Goal: Information Seeking & Learning: Learn about a topic

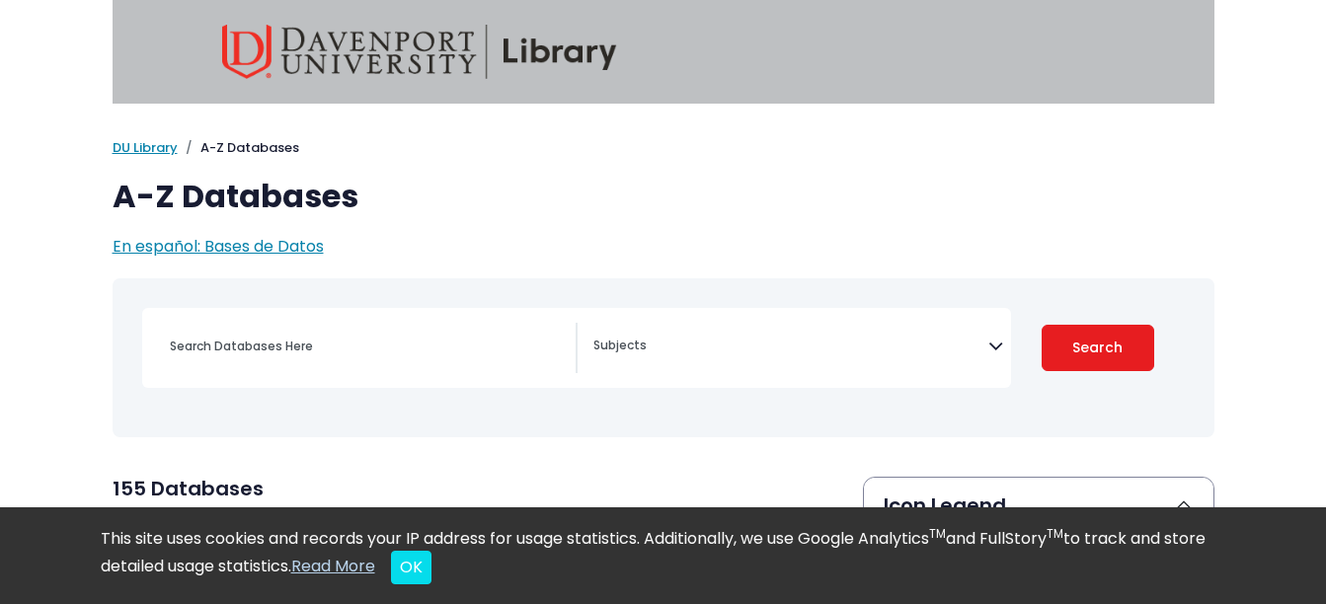
select select "Database Subject Filter"
click at [431, 582] on button "OK" at bounding box center [411, 568] width 40 height 34
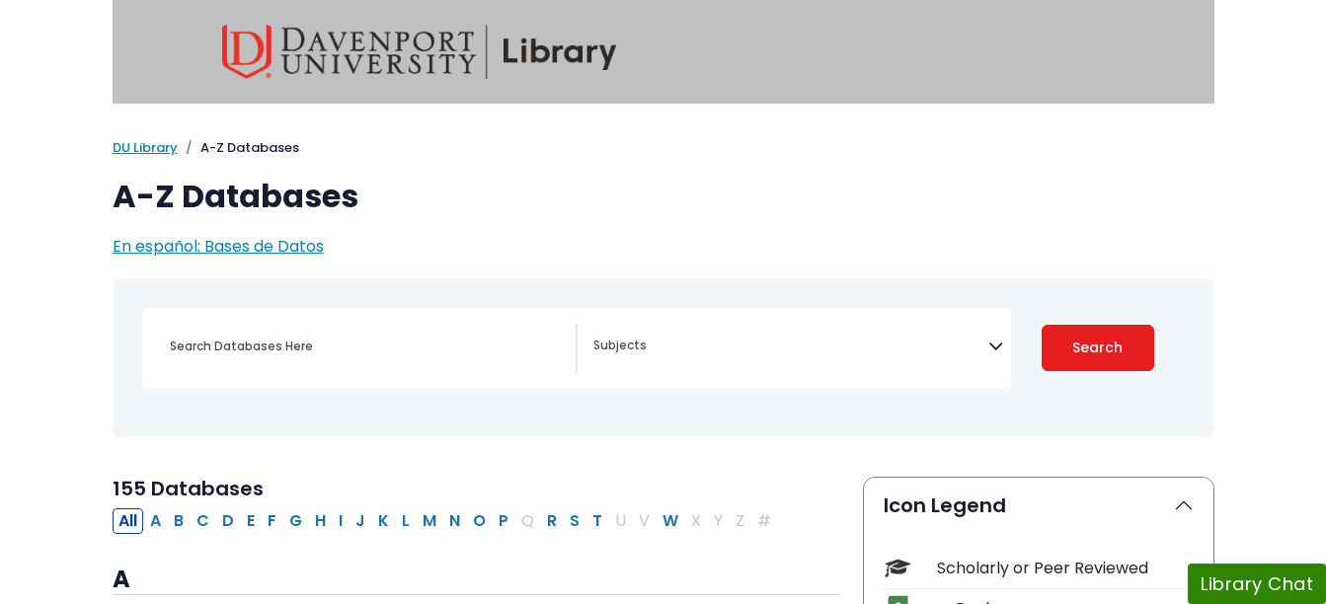
click at [996, 353] on icon "Search filters" at bounding box center [995, 343] width 15 height 30
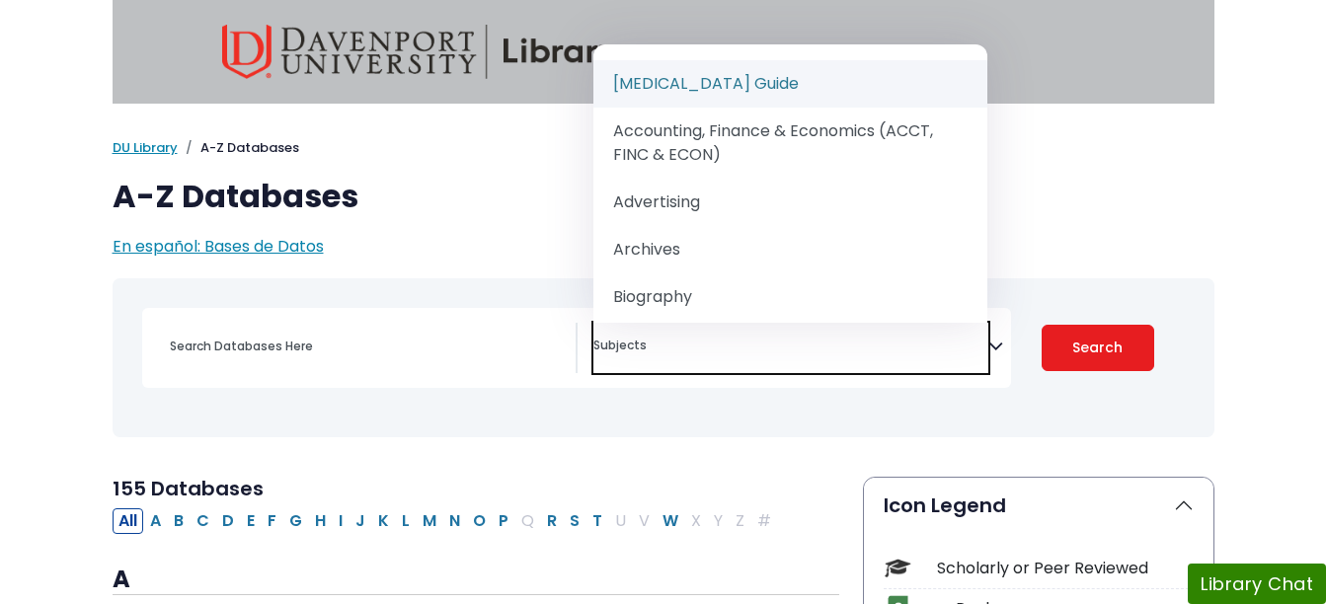
click at [1174, 229] on div "My Davenport DU Library Library Guides A-Z Databases A-Z Databases En español: …" at bounding box center [663, 198] width 1125 height 120
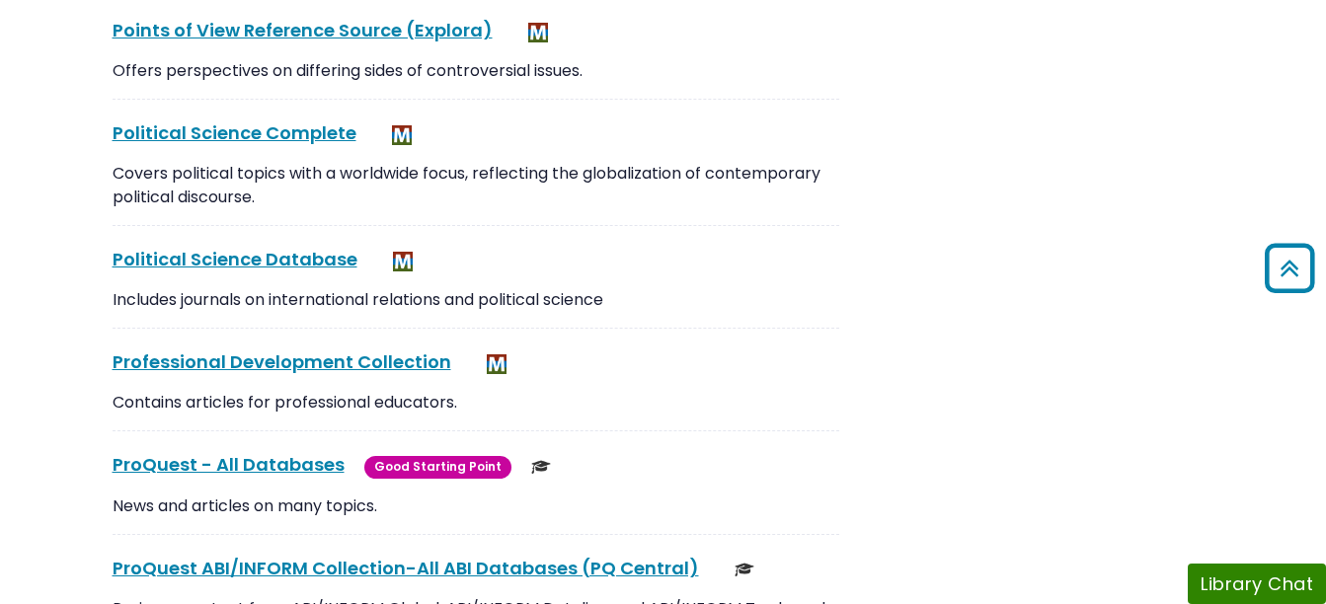
scroll to position [14194, 0]
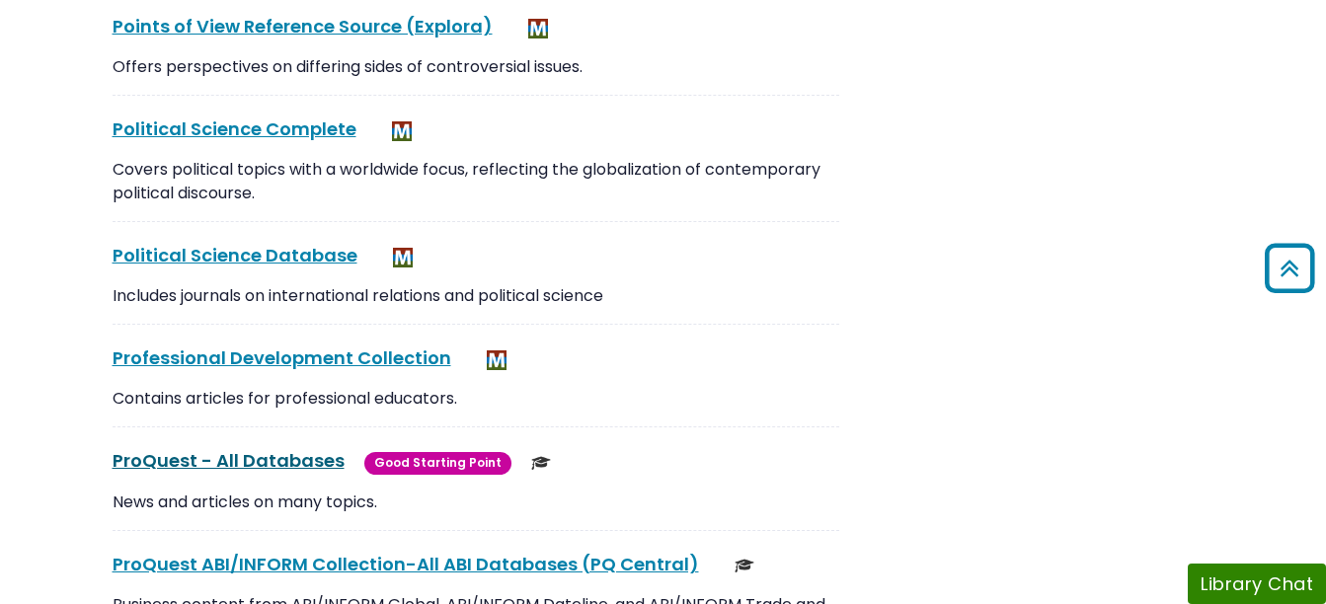
click at [274, 448] on link "ProQuest - All Databases This link opens in a new window" at bounding box center [229, 460] width 232 height 25
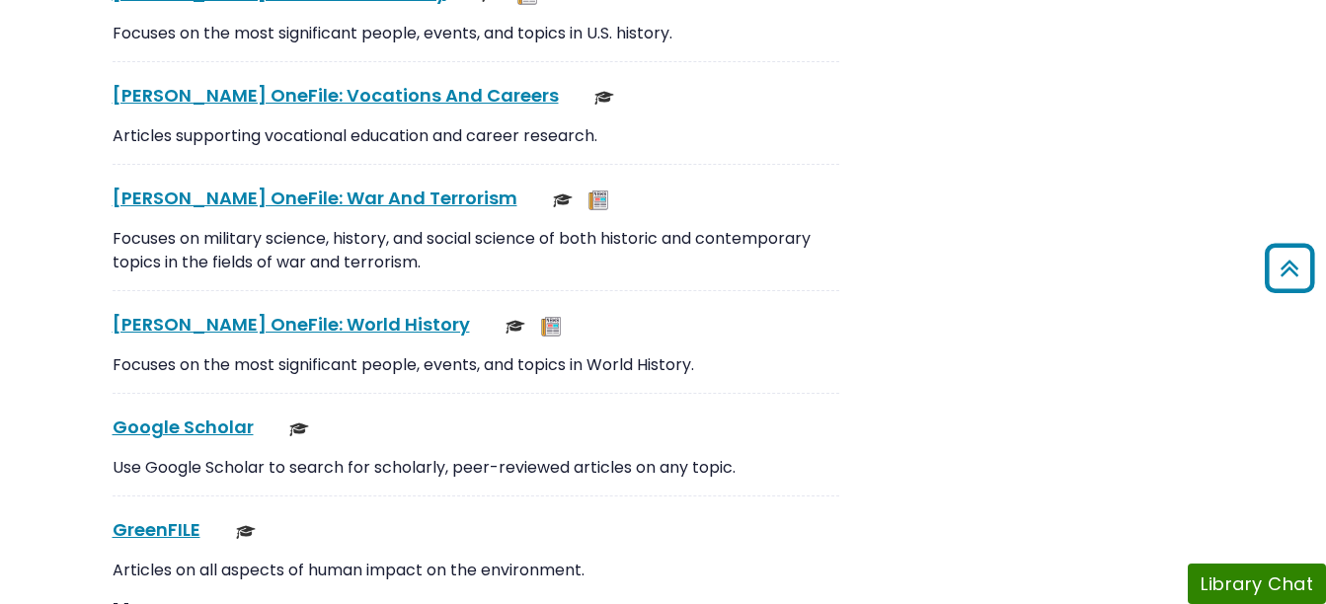
scroll to position [8873, 0]
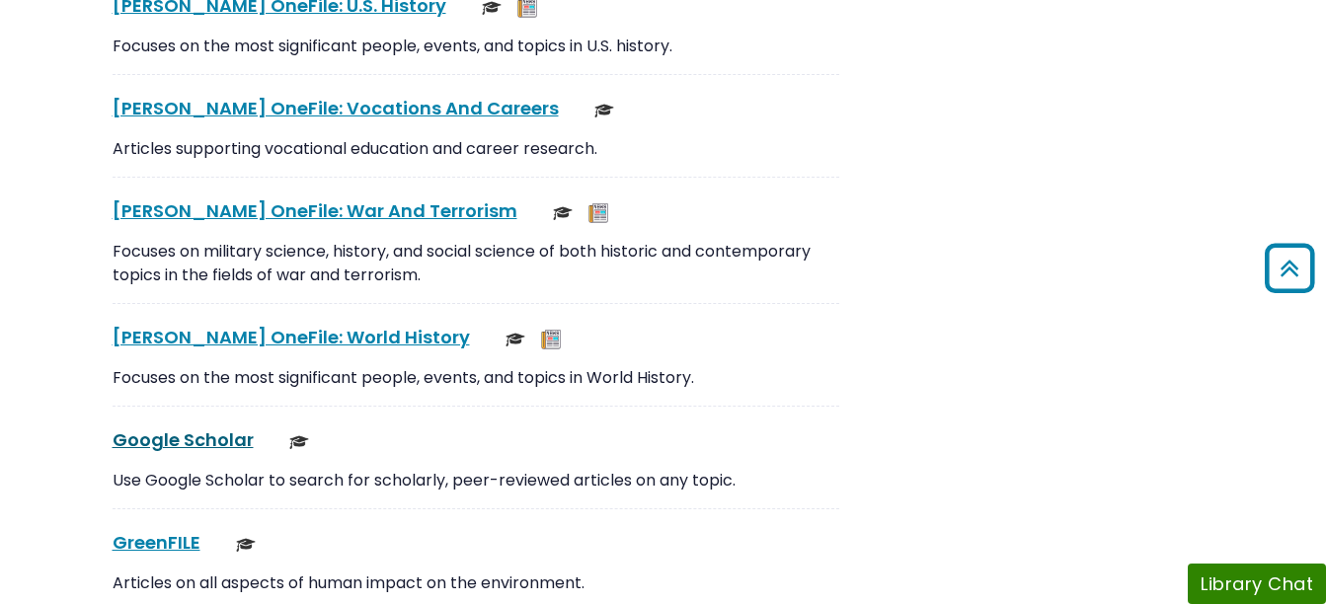
click at [202, 427] on link "Google Scholar This link opens in a new window" at bounding box center [183, 439] width 141 height 25
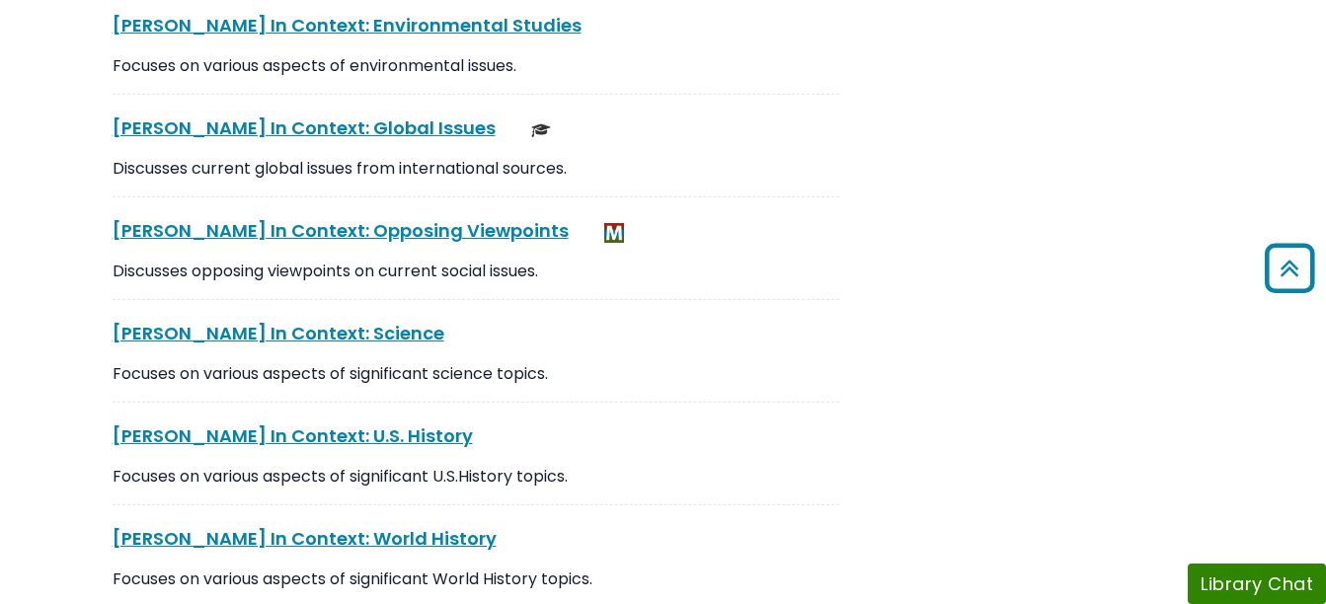
scroll to position [5200, 0]
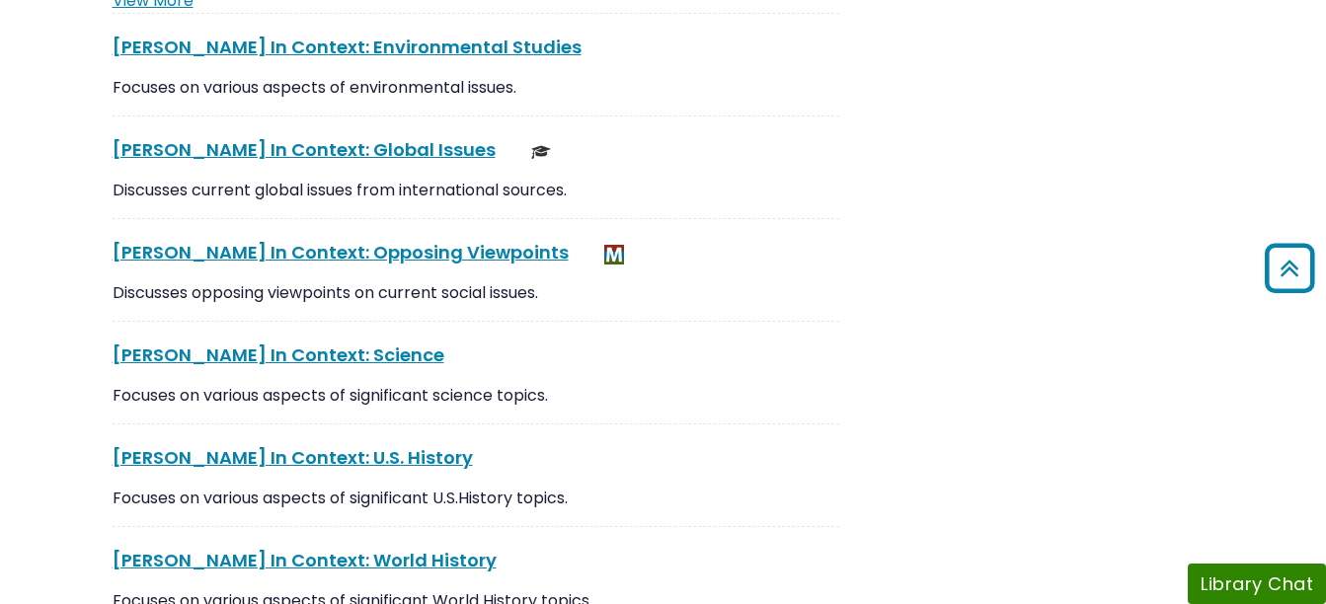
click at [788, 498] on div "Focuses on various aspects of significant U.S.History topics." at bounding box center [476, 506] width 726 height 39
click at [405, 241] on link "Gale In Context: Opposing Viewpoints This link opens in a new window" at bounding box center [341, 252] width 456 height 25
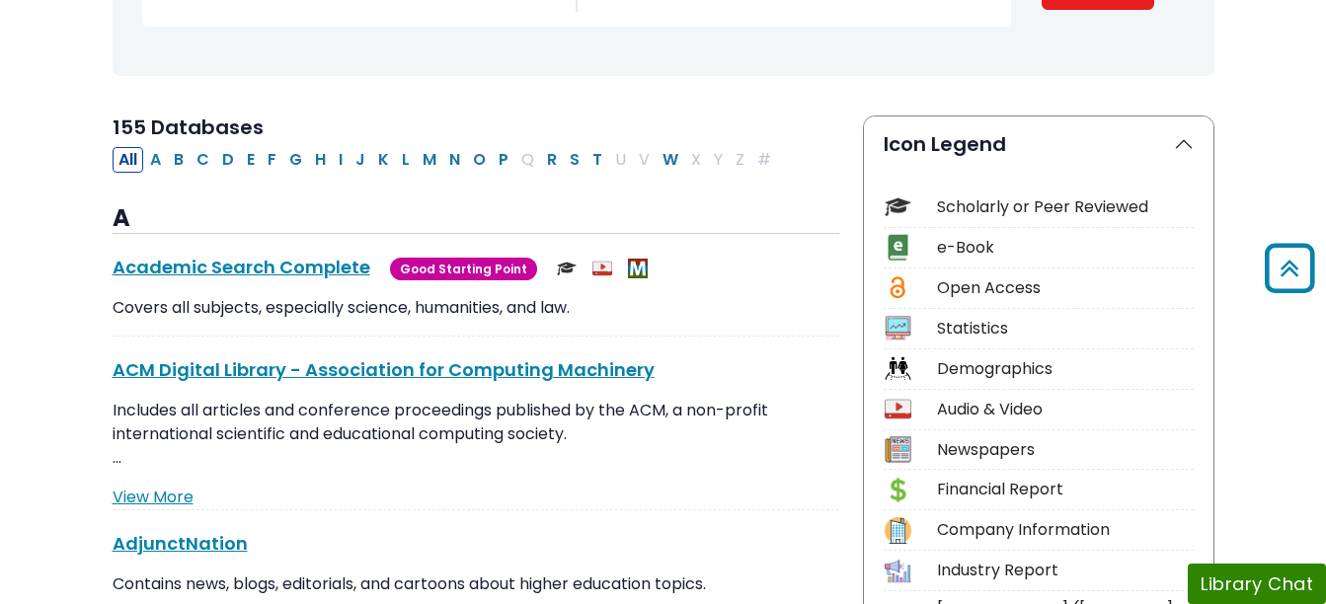
scroll to position [0, 0]
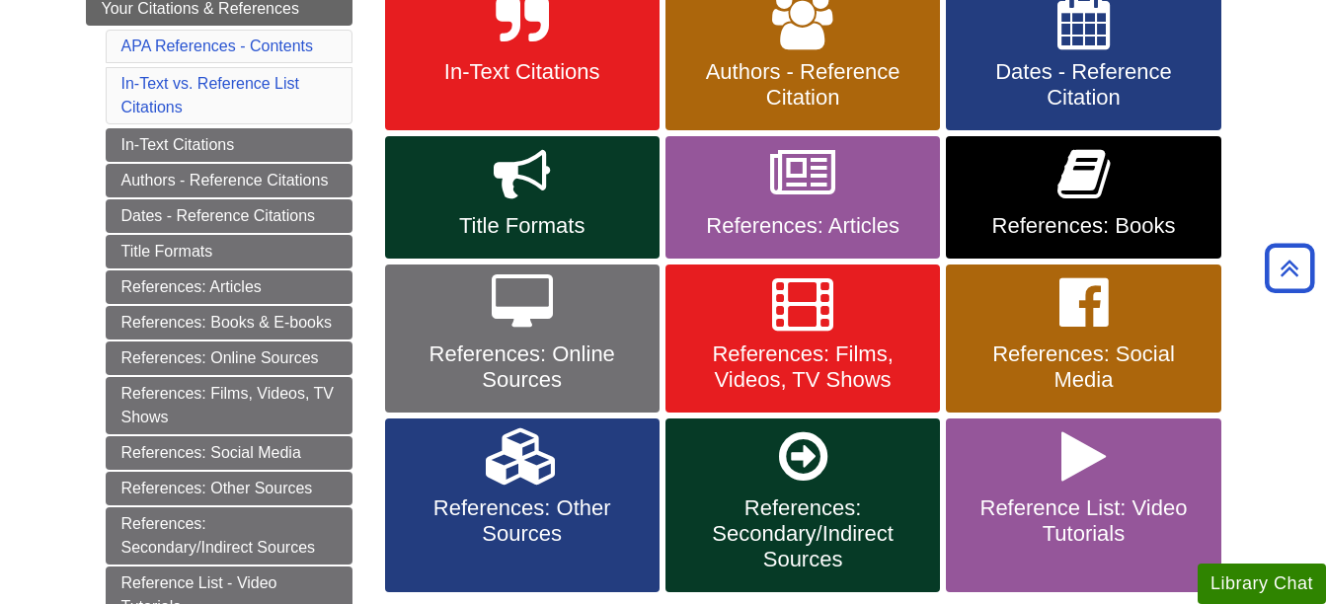
scroll to position [400, 0]
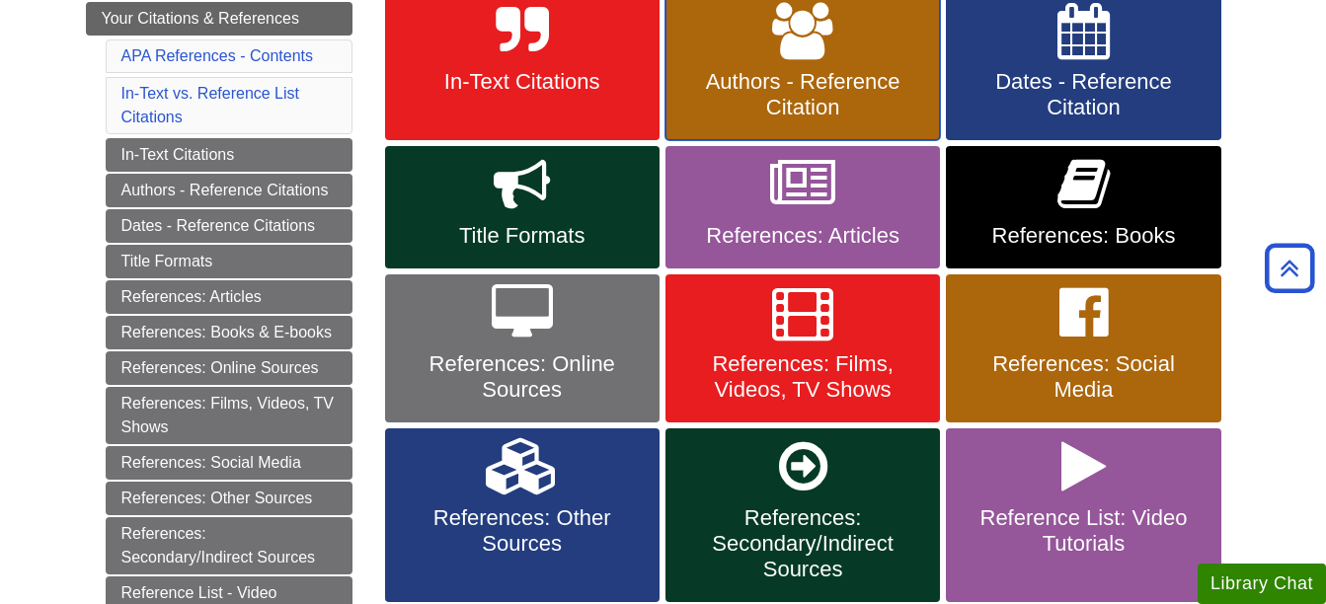
click at [805, 89] on span "Authors - Reference Citation" at bounding box center [802, 94] width 245 height 51
